Goal: Use online tool/utility: Utilize a website feature to perform a specific function

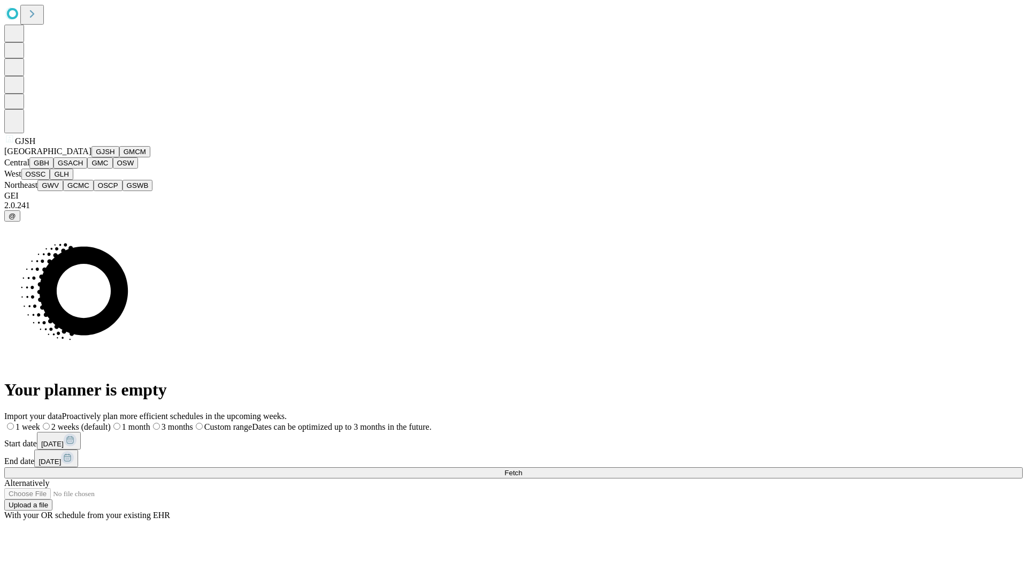
click at [91, 157] on button "GJSH" at bounding box center [105, 151] width 28 height 11
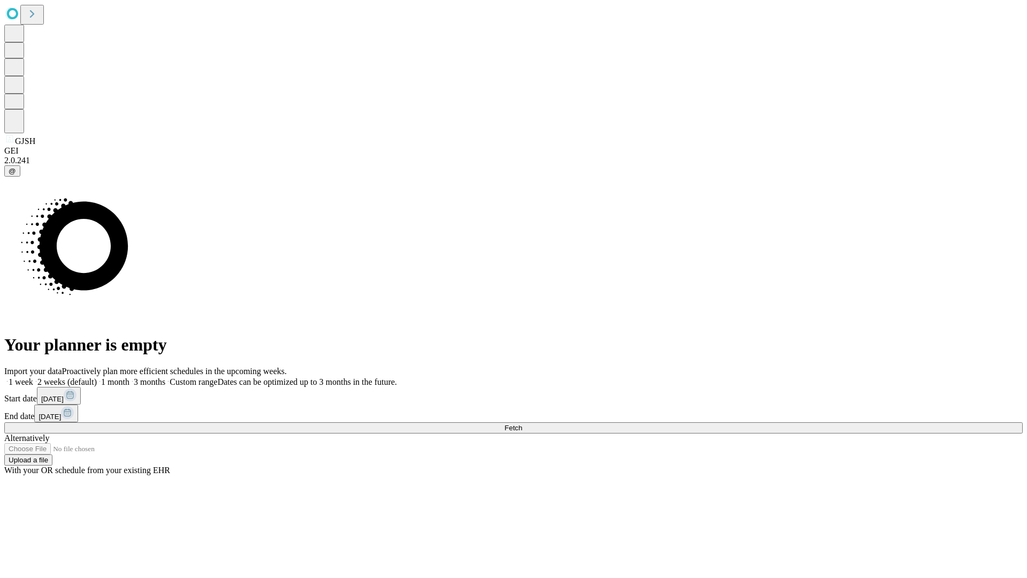
click at [97, 377] on label "2 weeks (default)" at bounding box center [65, 381] width 64 height 9
click at [522, 424] on span "Fetch" at bounding box center [513, 428] width 18 height 8
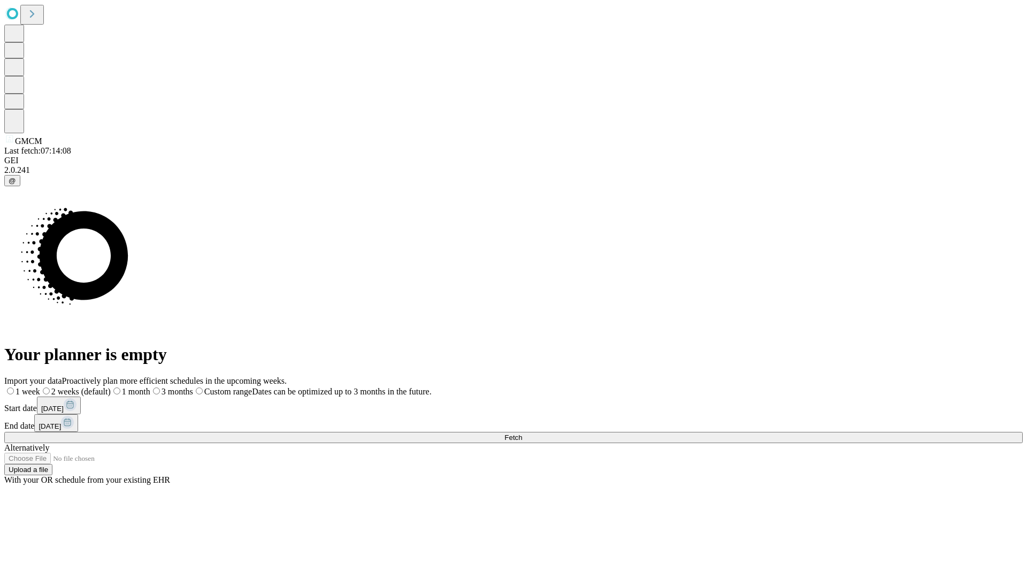
click at [111, 387] on label "2 weeks (default)" at bounding box center [75, 391] width 71 height 9
click at [522, 433] on span "Fetch" at bounding box center [513, 437] width 18 height 8
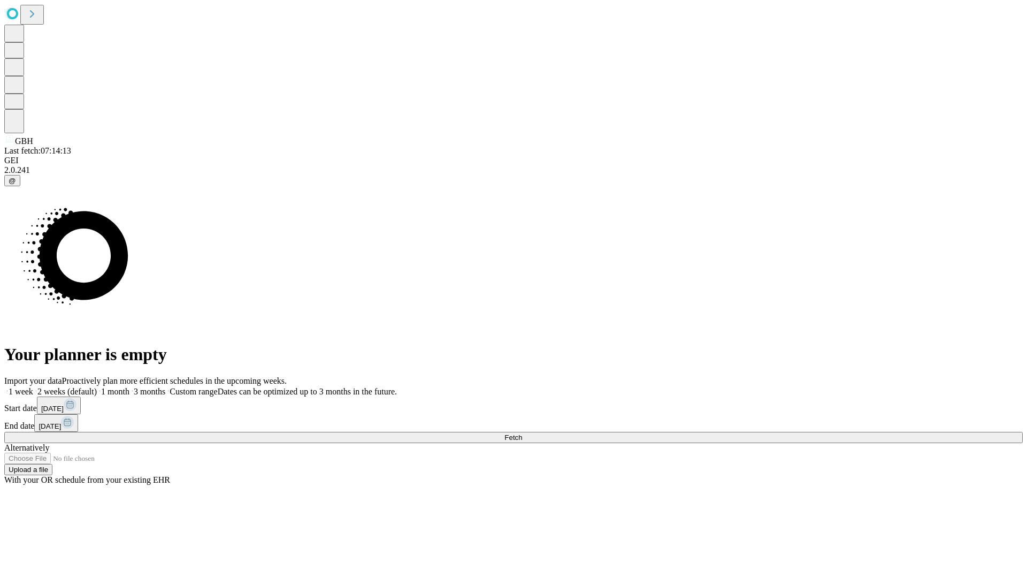
click at [97, 387] on label "2 weeks (default)" at bounding box center [65, 391] width 64 height 9
click at [522, 433] on span "Fetch" at bounding box center [513, 437] width 18 height 8
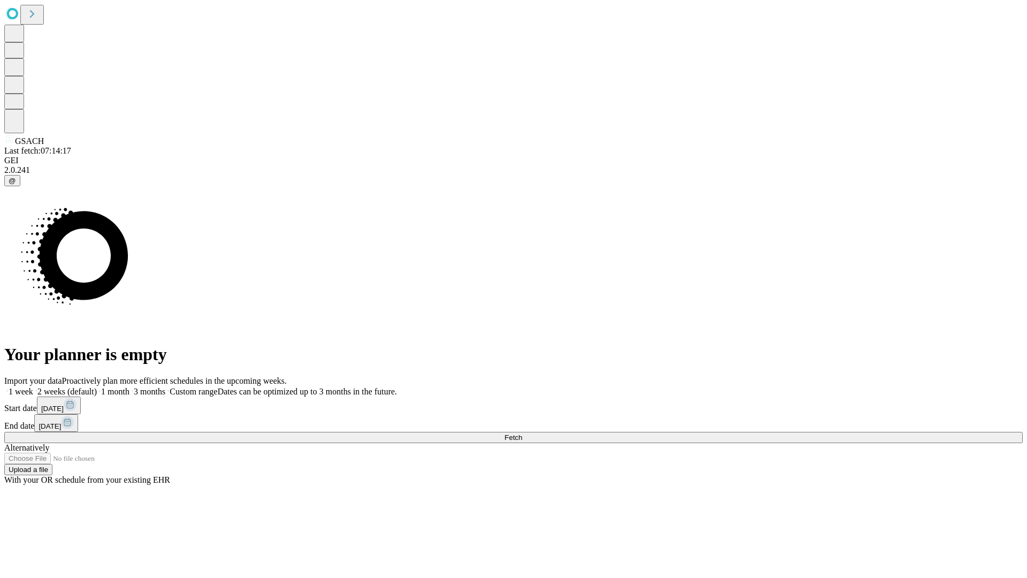
click at [97, 387] on label "2 weeks (default)" at bounding box center [65, 391] width 64 height 9
click at [522, 433] on span "Fetch" at bounding box center [513, 437] width 18 height 8
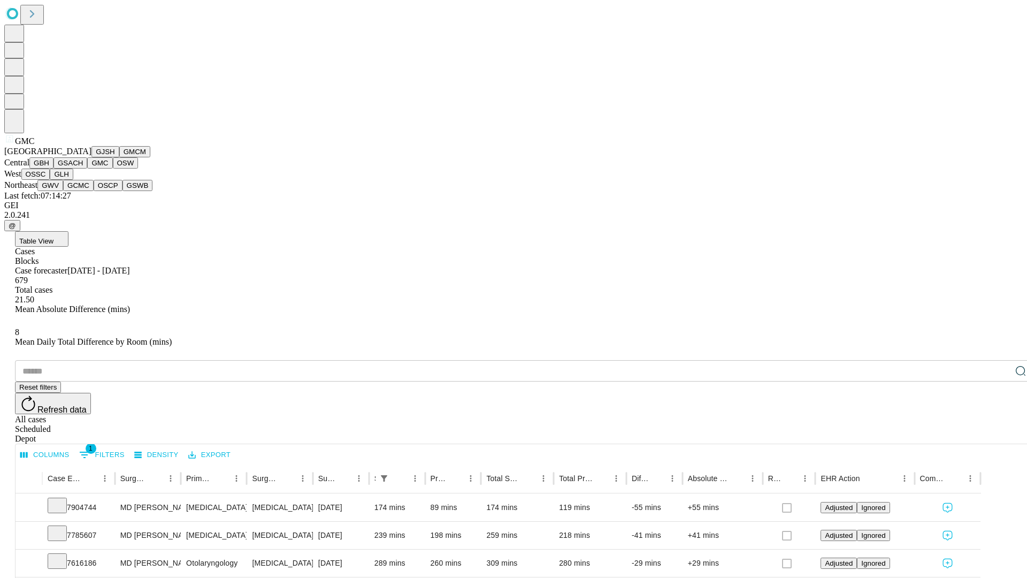
click at [113, 169] on button "OSW" at bounding box center [126, 162] width 26 height 11
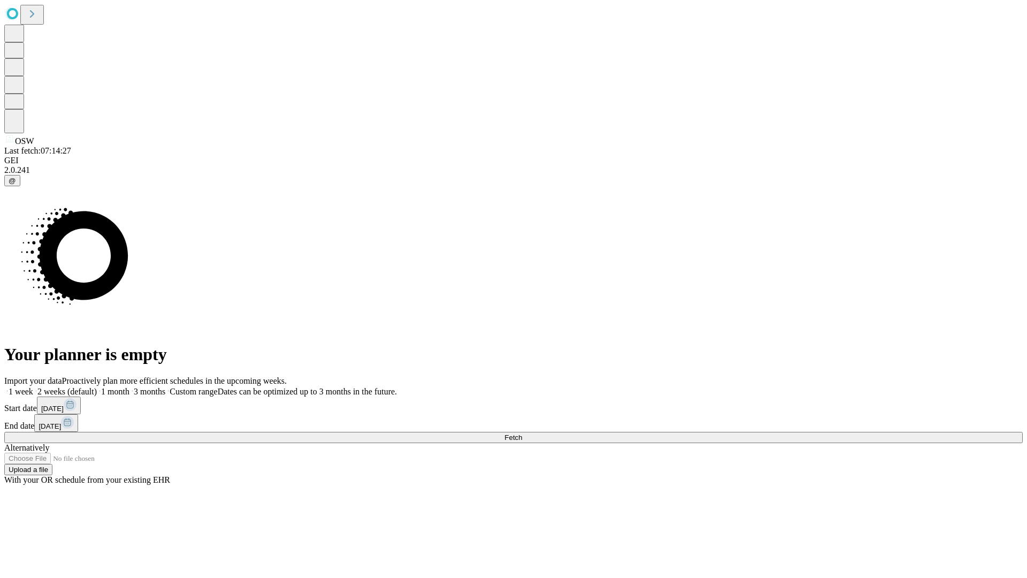
click at [97, 387] on label "2 weeks (default)" at bounding box center [65, 391] width 64 height 9
click at [522, 433] on span "Fetch" at bounding box center [513, 437] width 18 height 8
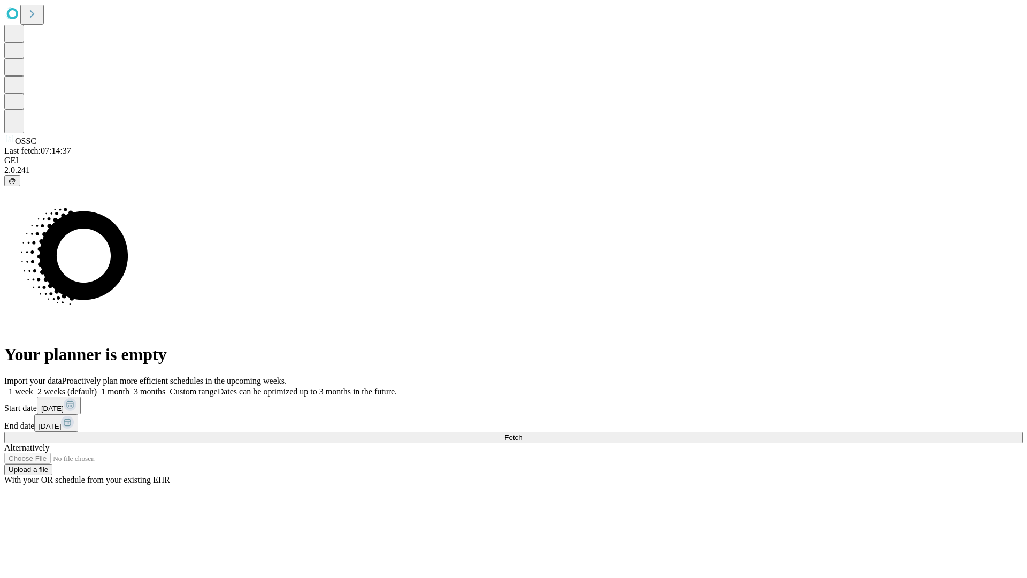
click at [97, 387] on label "2 weeks (default)" at bounding box center [65, 391] width 64 height 9
click at [522, 433] on span "Fetch" at bounding box center [513, 437] width 18 height 8
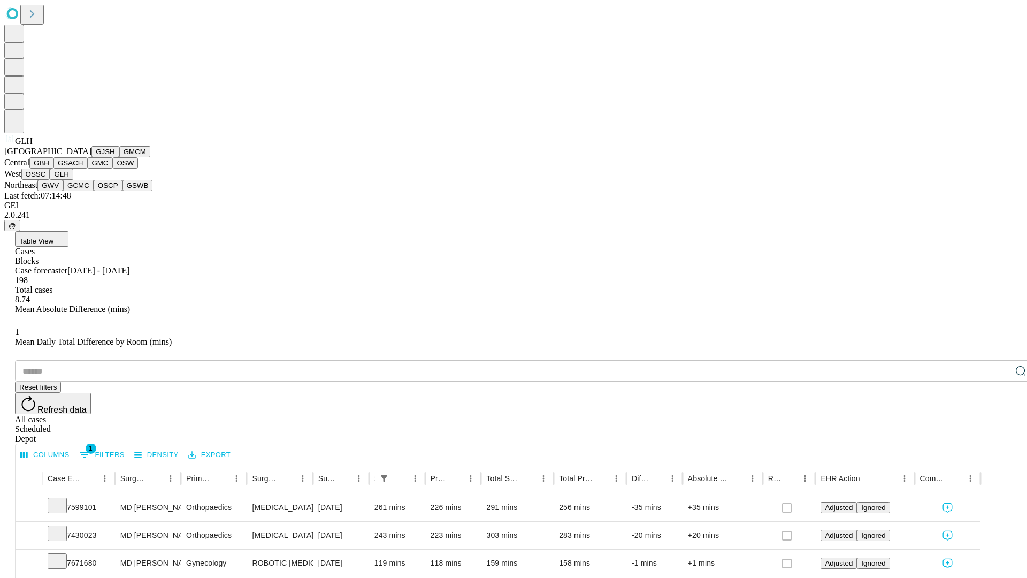
click at [63, 191] on button "GWV" at bounding box center [50, 185] width 26 height 11
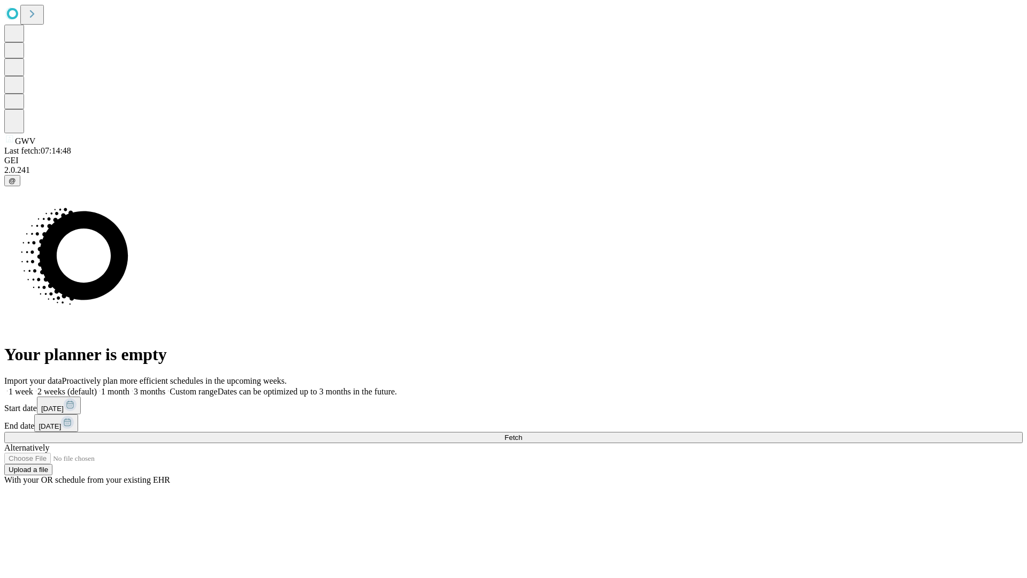
click at [97, 387] on label "2 weeks (default)" at bounding box center [65, 391] width 64 height 9
click at [522, 433] on span "Fetch" at bounding box center [513, 437] width 18 height 8
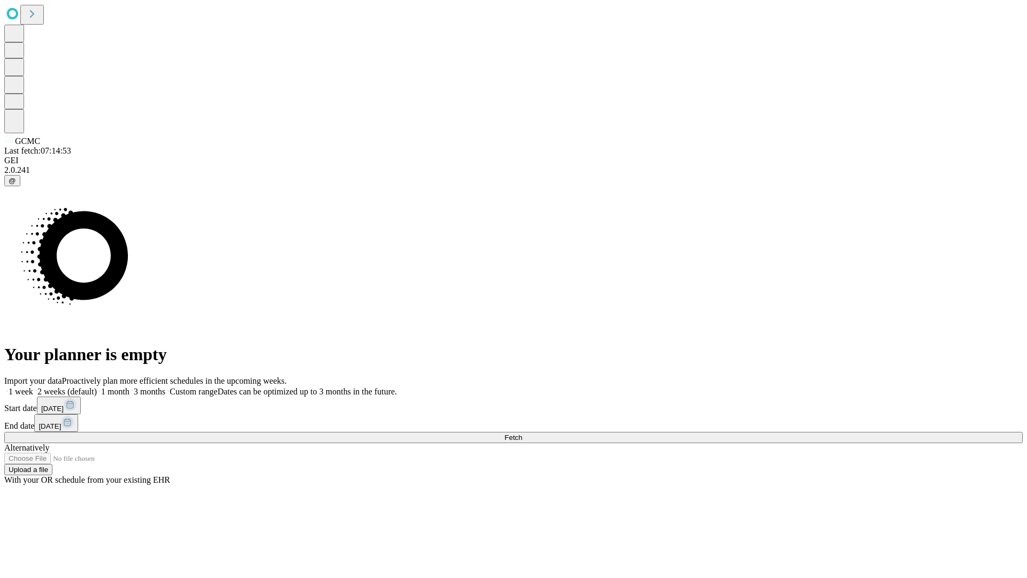
click at [97, 387] on label "2 weeks (default)" at bounding box center [65, 391] width 64 height 9
click at [522, 433] on span "Fetch" at bounding box center [513, 437] width 18 height 8
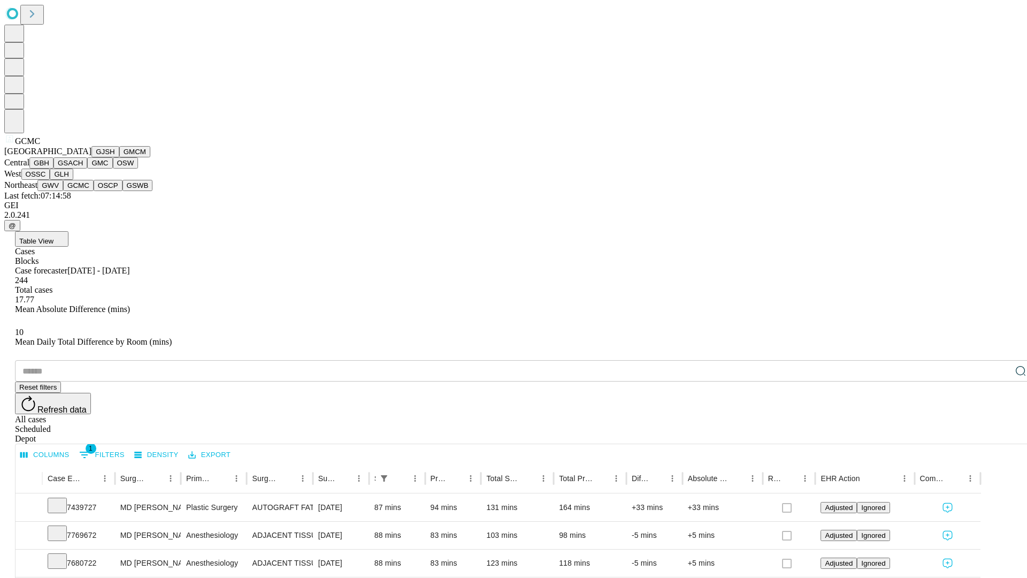
click at [94, 191] on button "OSCP" at bounding box center [108, 185] width 29 height 11
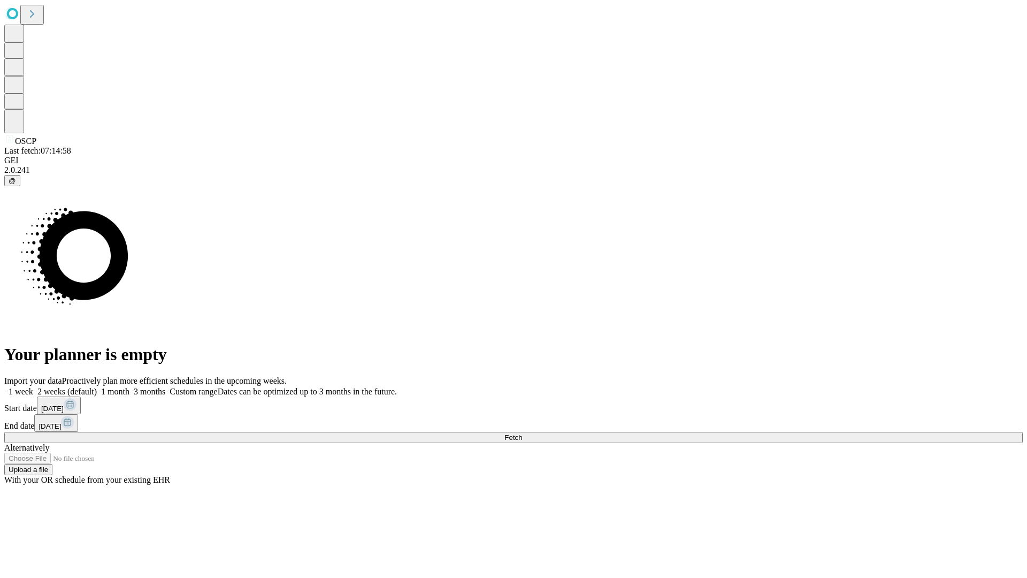
click at [97, 387] on label "2 weeks (default)" at bounding box center [65, 391] width 64 height 9
click at [522, 433] on span "Fetch" at bounding box center [513, 437] width 18 height 8
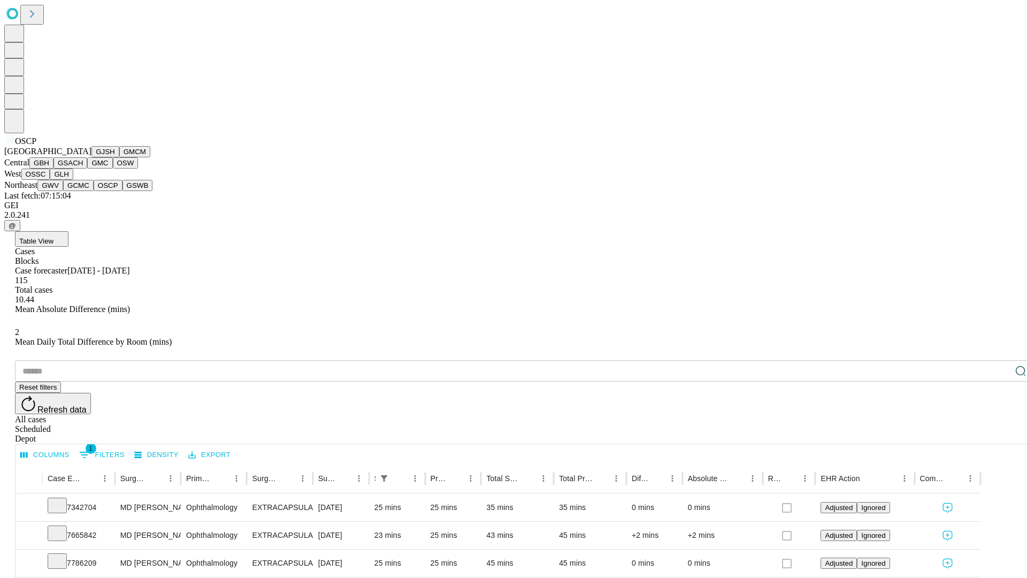
click at [123, 191] on button "GSWB" at bounding box center [138, 185] width 30 height 11
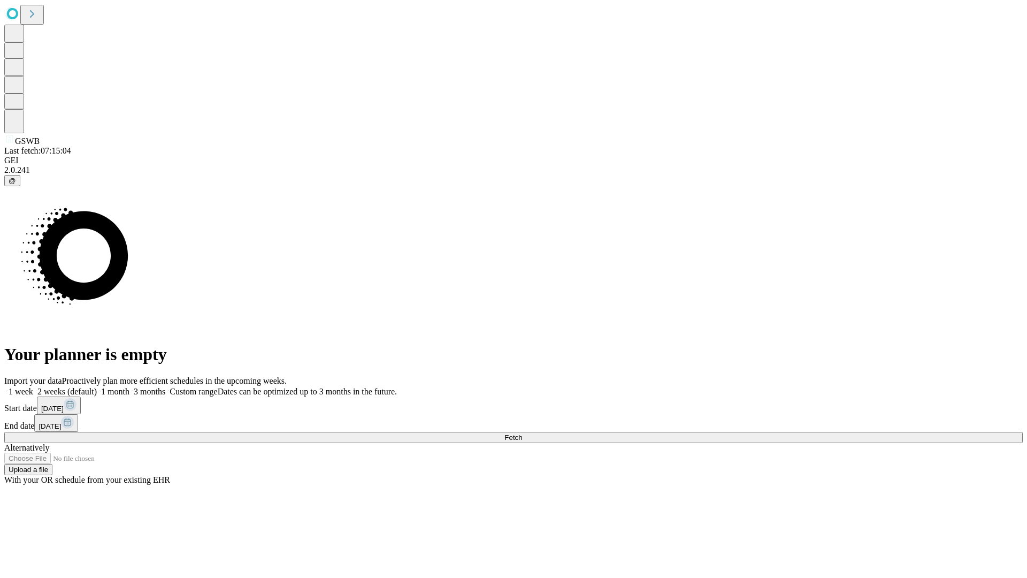
click at [97, 387] on label "2 weeks (default)" at bounding box center [65, 391] width 64 height 9
click at [522, 433] on span "Fetch" at bounding box center [513, 437] width 18 height 8
